Goal: Information Seeking & Learning: Learn about a topic

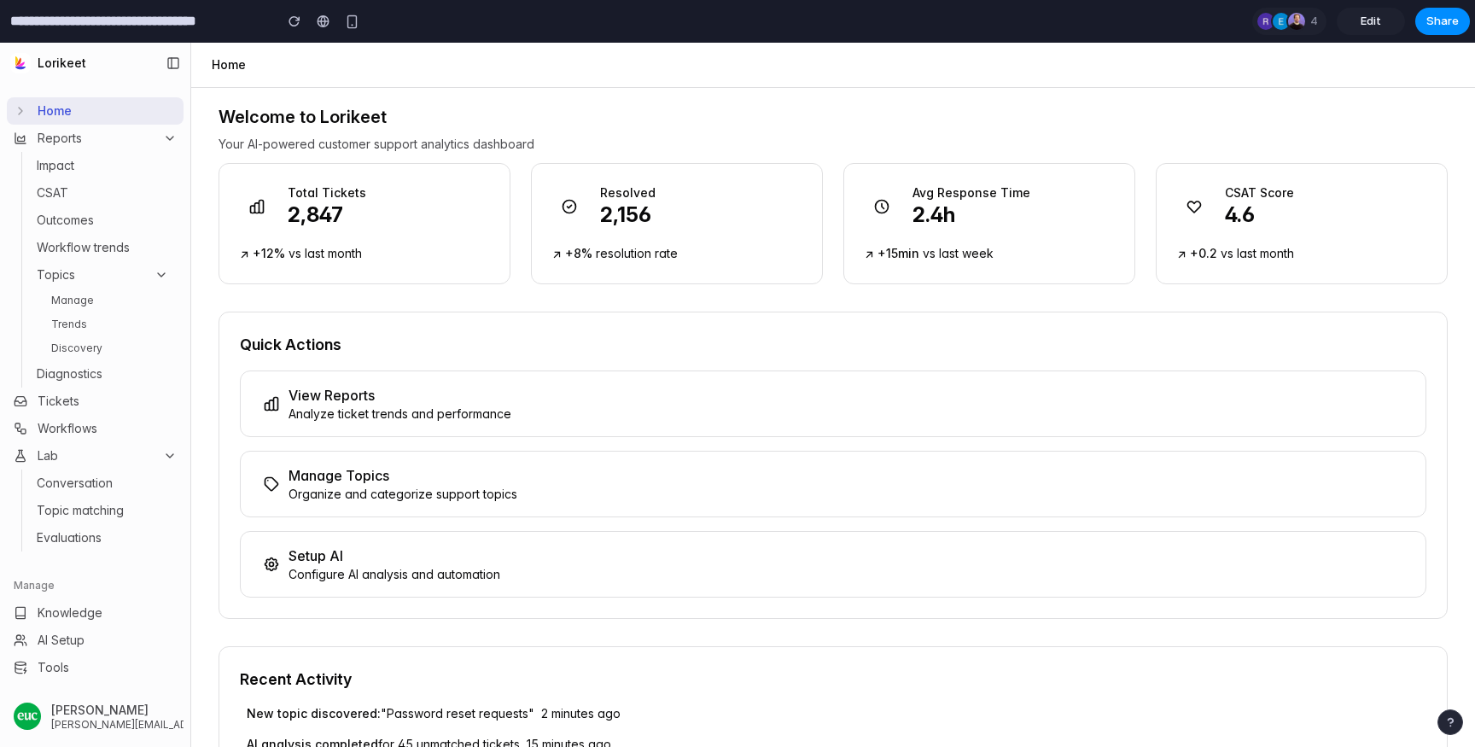
click at [377, 406] on p "Analyze ticket trends and performance" at bounding box center [400, 414] width 223 height 17
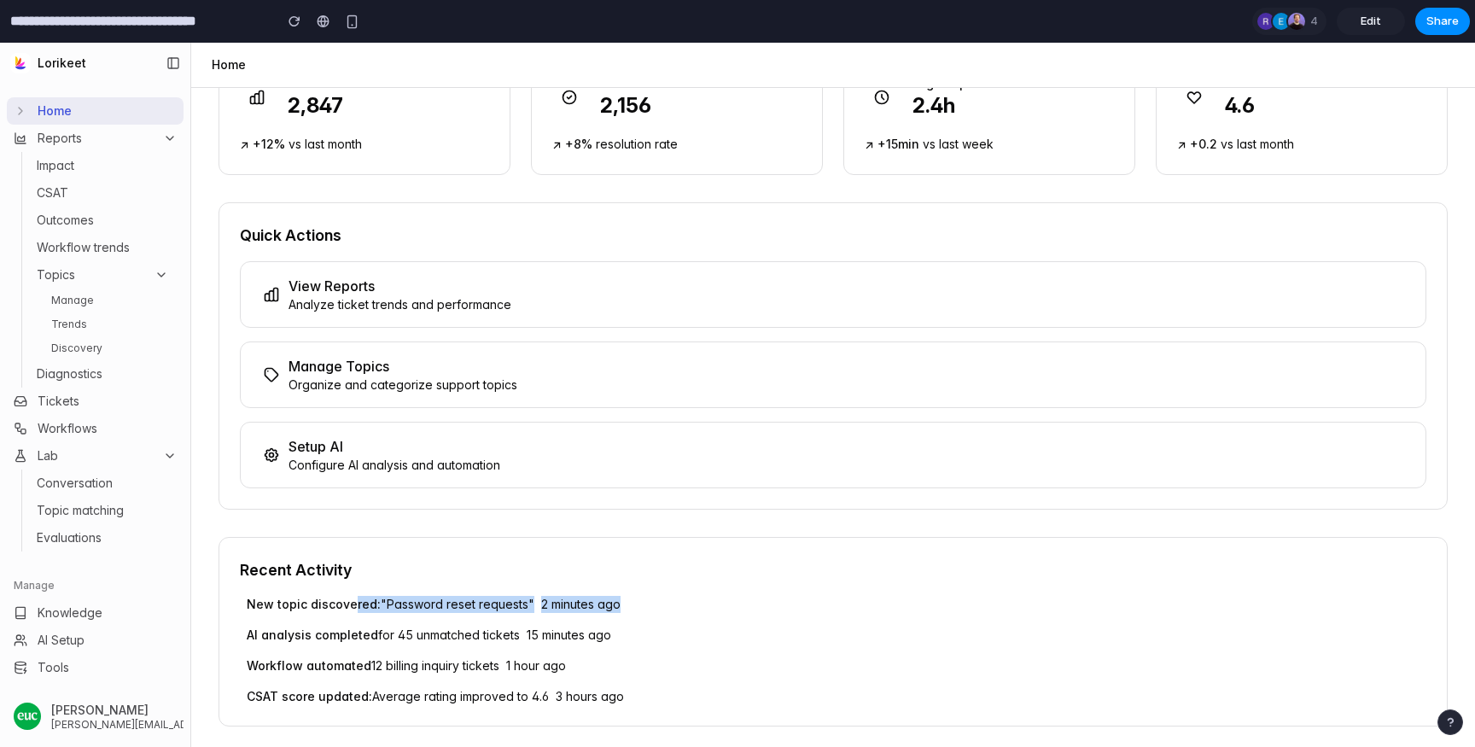
drag, startPoint x: 351, startPoint y: 606, endPoint x: 774, endPoint y: 610, distance: 423.5
click at [774, 610] on p "New topic discovered: "Password reset requests" 2 minutes ago" at bounding box center [837, 604] width 1180 height 17
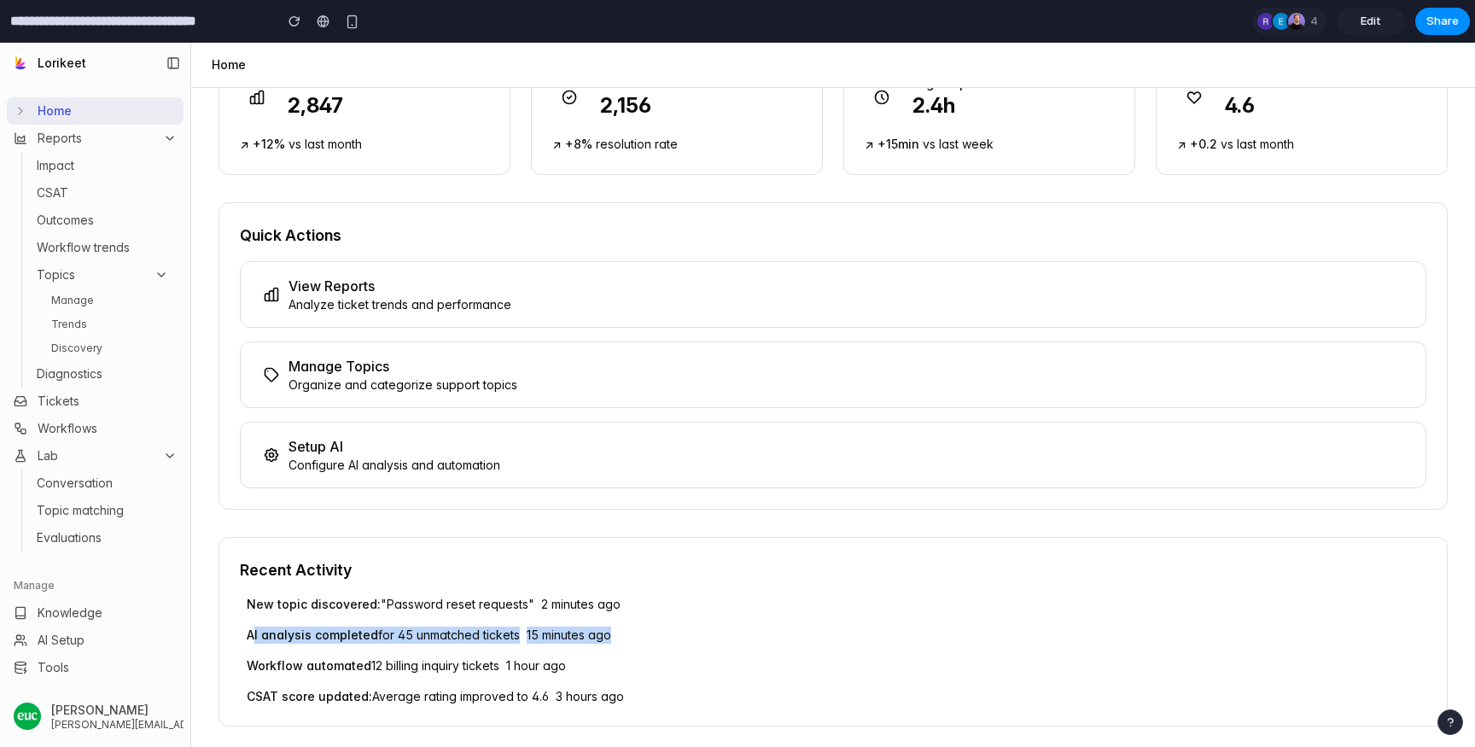
drag, startPoint x: 255, startPoint y: 636, endPoint x: 616, endPoint y: 633, distance: 360.3
click at [616, 633] on p "AI analysis completed for 45 unmatched tickets 15 minutes ago" at bounding box center [837, 635] width 1180 height 17
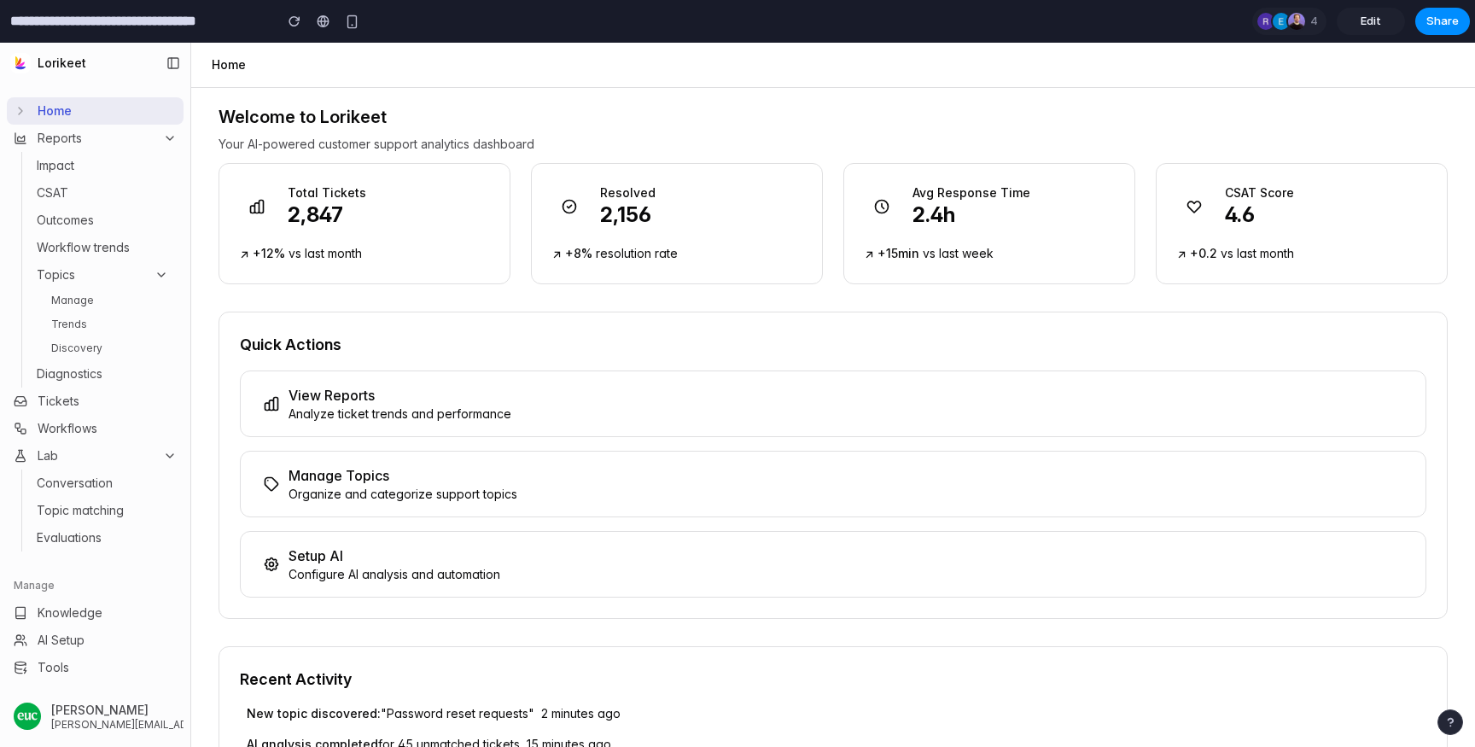
click at [636, 216] on p "2,156" at bounding box center [627, 214] width 55 height 27
click at [1009, 259] on div "↗ +15min vs last week" at bounding box center [989, 252] width 249 height 20
click at [1274, 216] on p "4.6" at bounding box center [1259, 214] width 69 height 27
click at [315, 535] on button "Setup AI Configure AI analysis and automation" at bounding box center [833, 564] width 1187 height 67
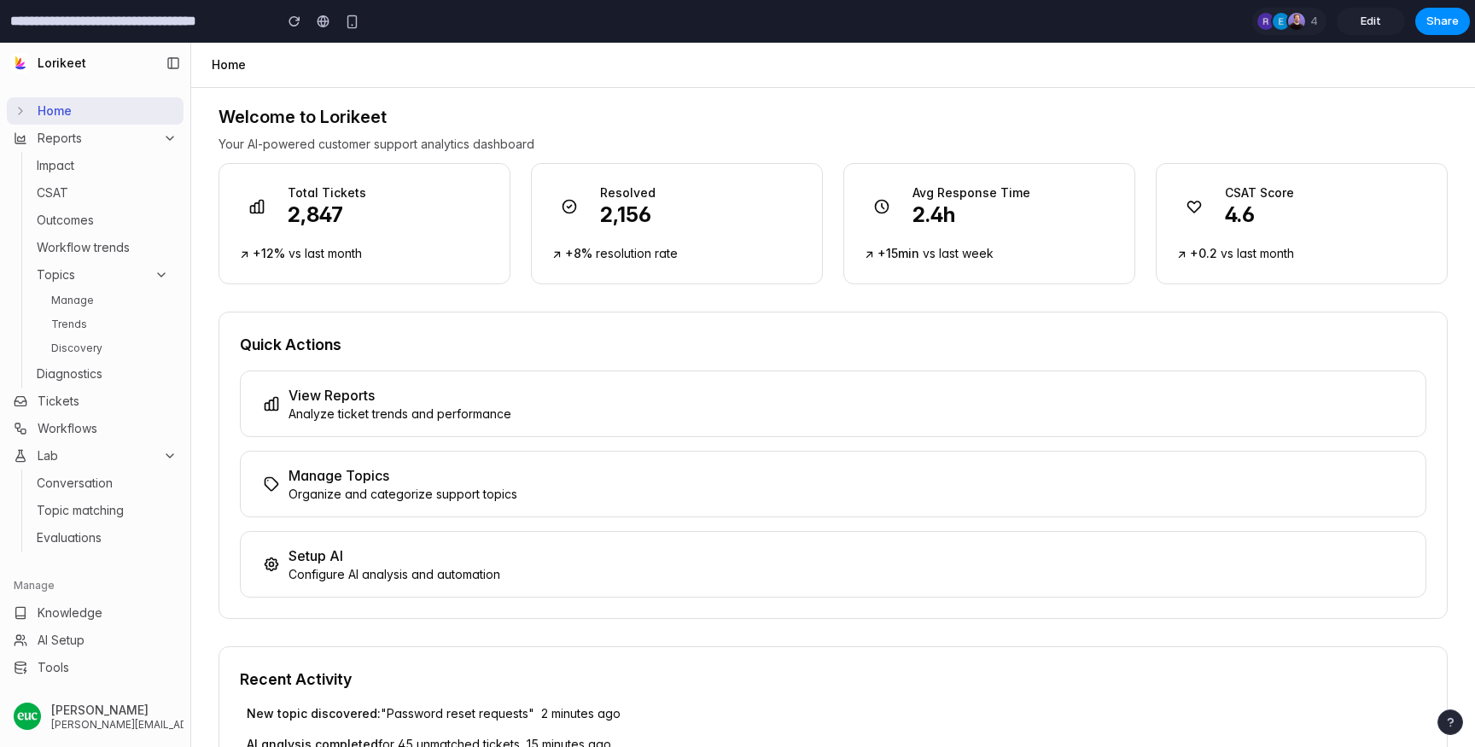
click at [315, 565] on p "Setup AI" at bounding box center [395, 556] width 212 height 20
click at [357, 494] on p "Organize and categorize support topics" at bounding box center [403, 494] width 229 height 17
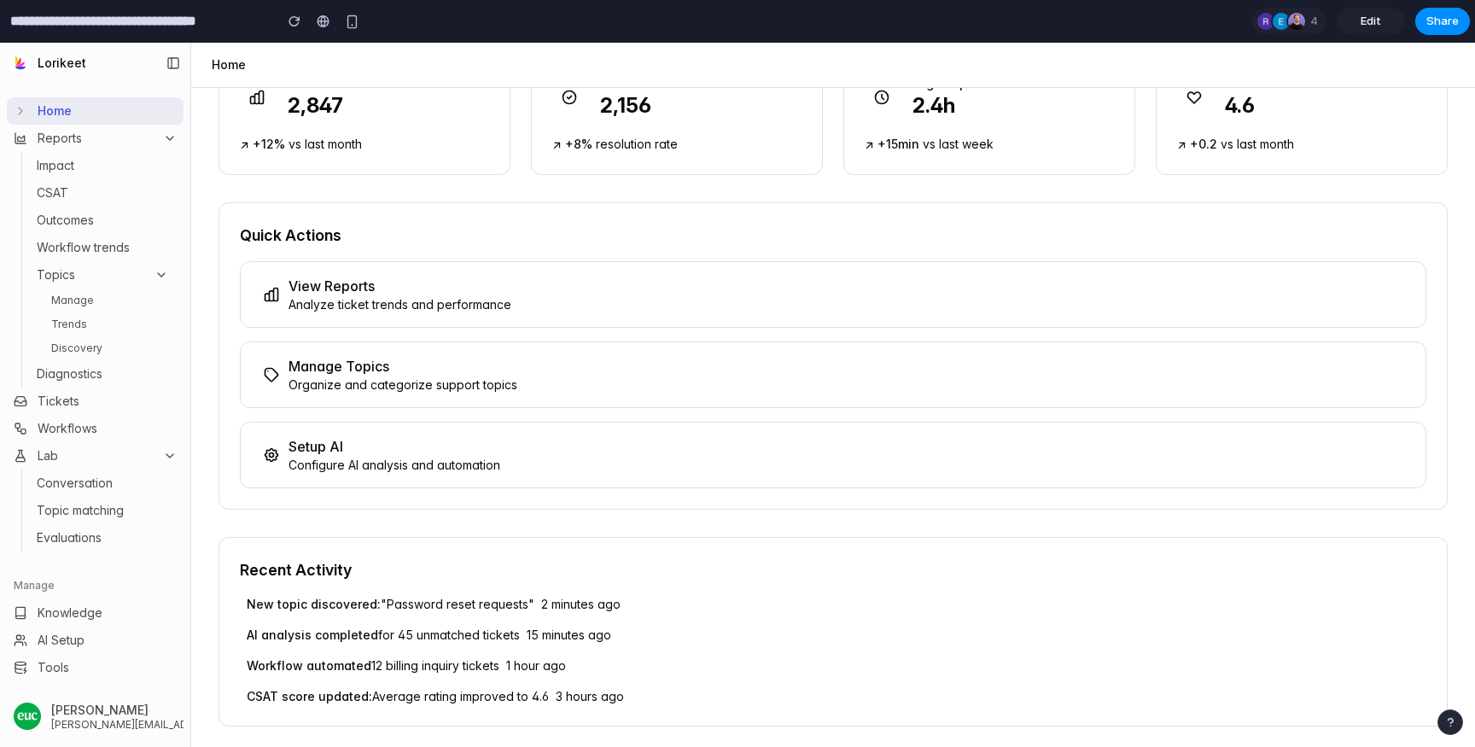
scroll to position [105, 0]
